Goal: Transaction & Acquisition: Purchase product/service

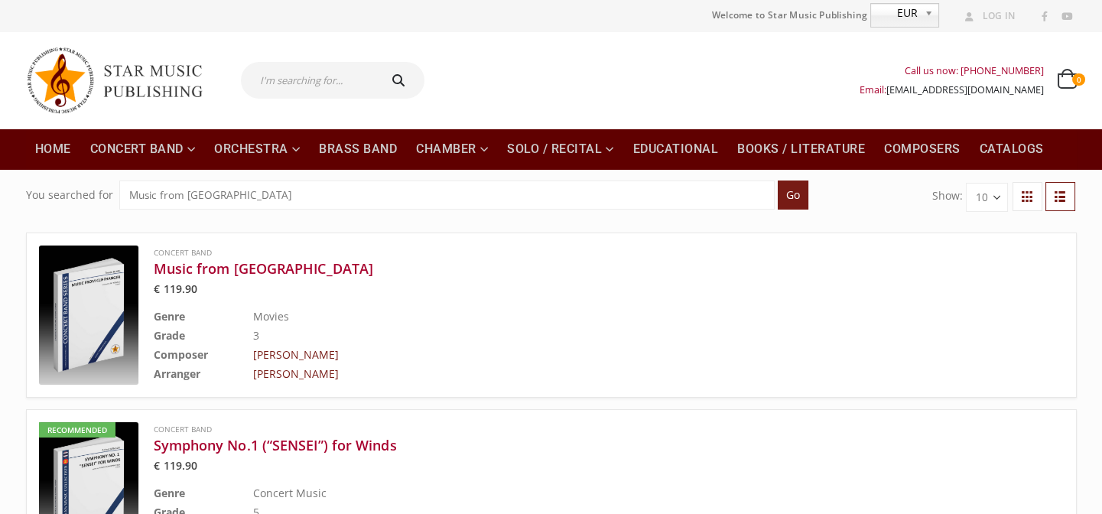
click at [302, 86] on input "text" at bounding box center [308, 80] width 135 height 37
paste input "CEREMONY"
type input "CEREMONY"
click at [376, 62] on button "submit" at bounding box center [400, 80] width 49 height 37
type input "CEREMONY"
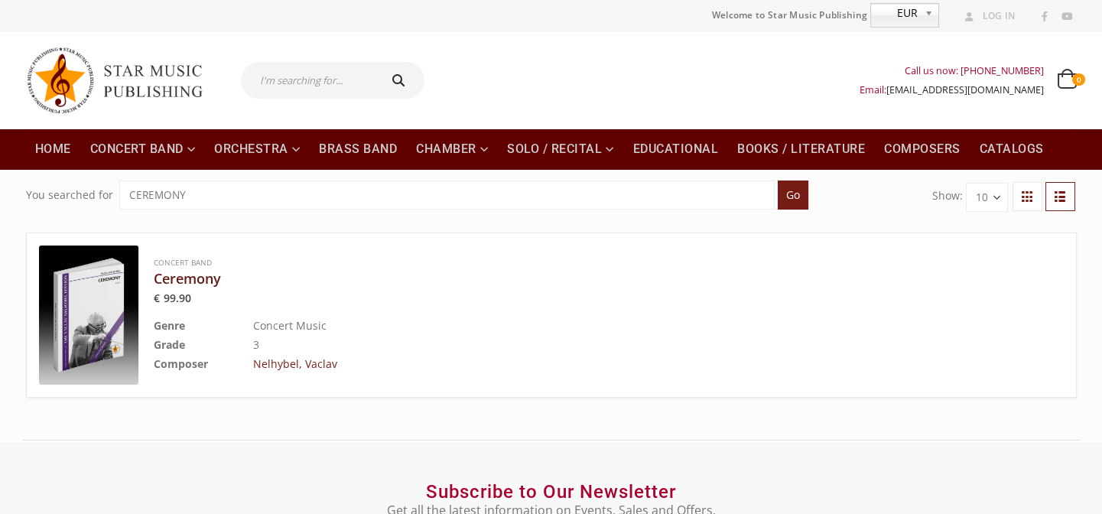
click at [200, 275] on h3 "Ceremony" at bounding box center [571, 278] width 834 height 18
